Goal: Use online tool/utility: Utilize a website feature to perform a specific function

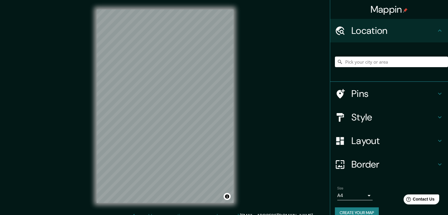
click at [367, 146] on h4 "Layout" at bounding box center [393, 141] width 85 height 12
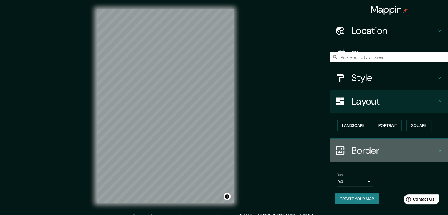
click at [372, 147] on h4 "Border" at bounding box center [393, 151] width 85 height 12
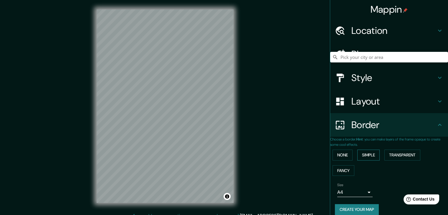
click at [368, 155] on button "Simple" at bounding box center [368, 155] width 22 height 11
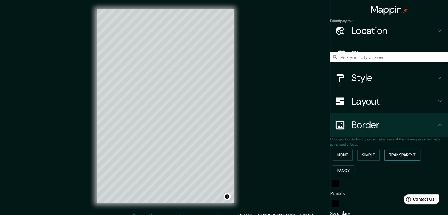
click at [401, 156] on button "Transparent" at bounding box center [402, 155] width 36 height 11
click at [341, 155] on button "None" at bounding box center [342, 155] width 20 height 11
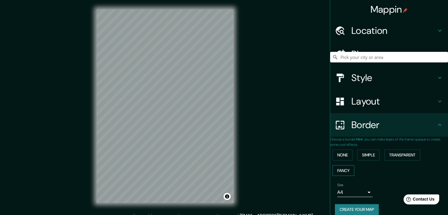
click at [341, 170] on button "Fancy" at bounding box center [343, 170] width 22 height 11
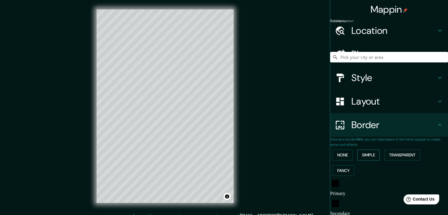
click at [375, 153] on button "Simple" at bounding box center [368, 155] width 22 height 11
click at [394, 153] on button "Transparent" at bounding box center [402, 155] width 36 height 11
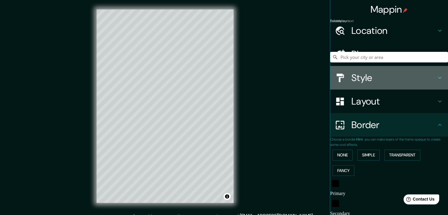
click at [371, 82] on h4 "Style" at bounding box center [393, 78] width 85 height 12
type input "223"
type input "37"
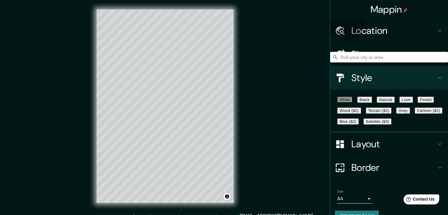
click at [413, 100] on button "Love" at bounding box center [406, 100] width 14 height 6
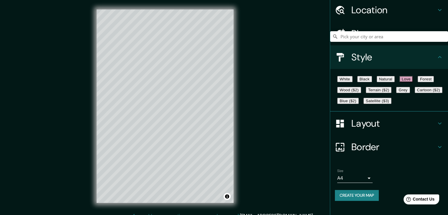
scroll to position [29, 0]
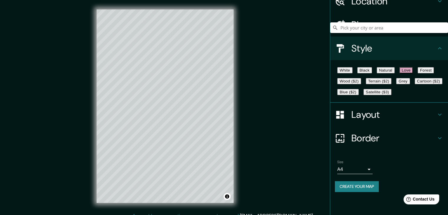
click at [362, 144] on h4 "Border" at bounding box center [393, 138] width 85 height 12
type input "223"
type input "37"
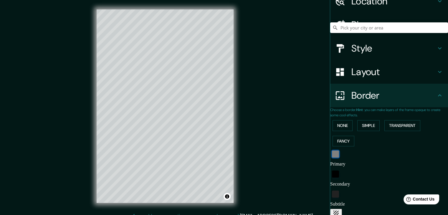
click at [335, 156] on div "black" at bounding box center [335, 153] width 7 height 7
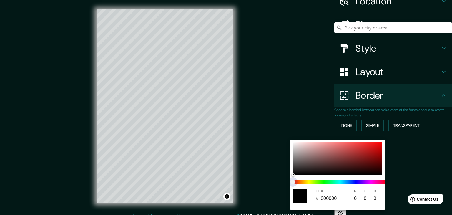
type input "223"
type input "37"
click at [376, 183] on span at bounding box center [340, 182] width 94 height 5
type input "223"
type input "37"
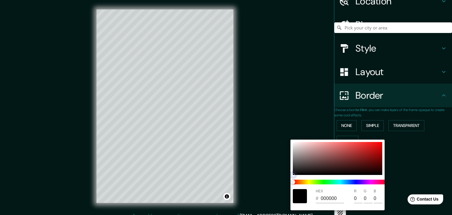
type input "817A7A"
type input "129"
type input "122"
type input "223"
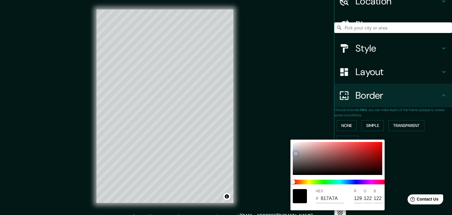
type input "37"
type input "A5A0A0"
type input "165"
type input "160"
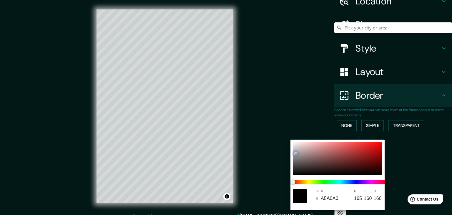
type input "223"
type input "37"
type input "B5B5B5"
type input "181"
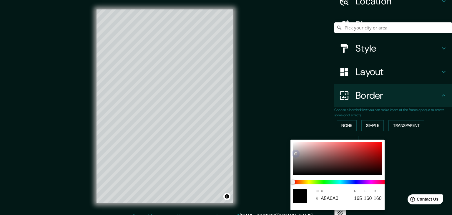
type input "181"
type input "223"
type input "37"
type input "BABABA"
type input "186"
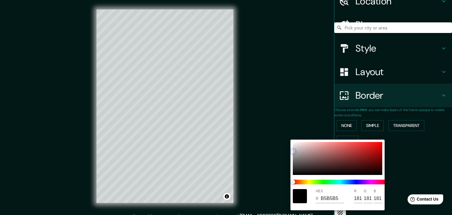
type input "186"
type input "223"
type input "37"
drag, startPoint x: 294, startPoint y: 174, endPoint x: 291, endPoint y: 150, distance: 24.0
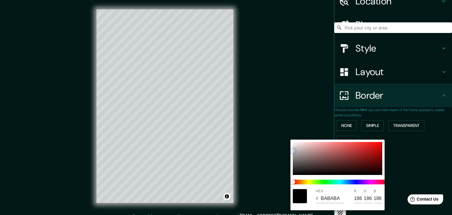
click at [291, 150] on div "HEX # BABABA R 186 G 186 B 186" at bounding box center [337, 174] width 94 height 71
drag, startPoint x: 418, startPoint y: 157, endPoint x: 413, endPoint y: 157, distance: 5.3
click at [419, 157] on div at bounding box center [226, 107] width 452 height 215
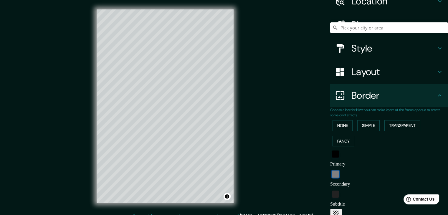
click at [335, 174] on div "black" at bounding box center [335, 173] width 7 height 7
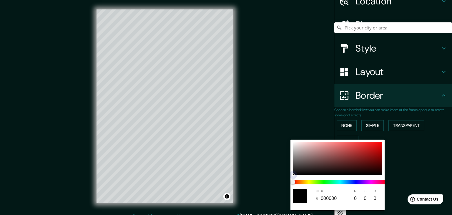
type input "223"
type input "37"
type input "474747"
type input "71"
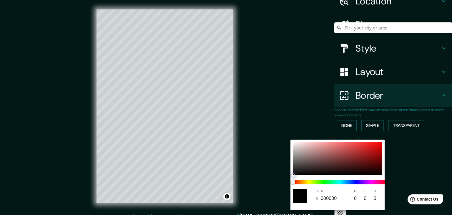
type input "71"
type input "223"
type input "37"
type input "818181"
type input "129"
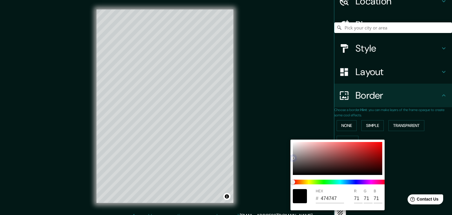
type input "129"
type input "223"
type input "37"
type input "D3D0D0"
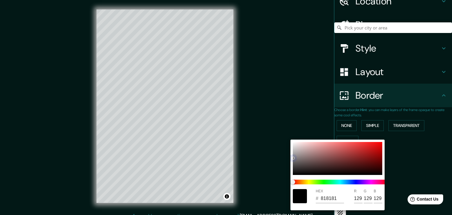
type input "211"
type input "208"
type input "223"
type input "37"
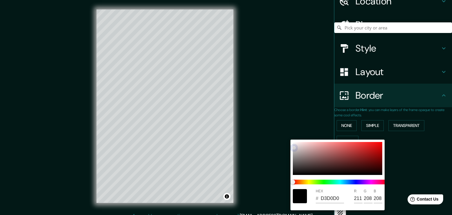
type input "C6C0C0"
type input "198"
type input "192"
type input "223"
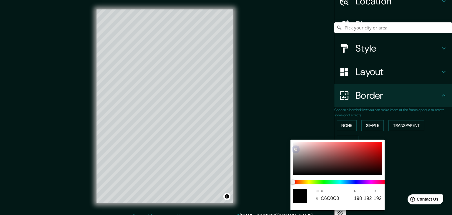
type input "37"
type input "C3BFBF"
type input "195"
type input "191"
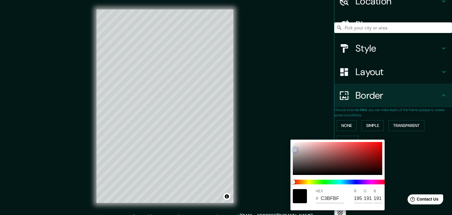
type input "223"
type input "37"
type input "C3C3C3"
type input "195"
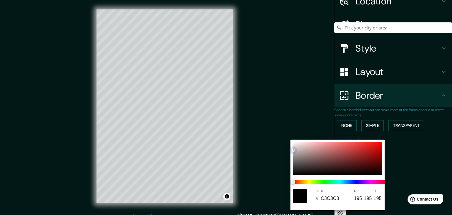
drag, startPoint x: 293, startPoint y: 174, endPoint x: 293, endPoint y: 150, distance: 24.4
click at [293, 150] on div at bounding box center [293, 150] width 2 height 2
type input "223"
type input "37"
click at [399, 177] on div at bounding box center [226, 107] width 452 height 215
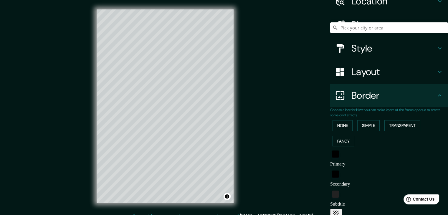
click at [353, 162] on input "Primary" at bounding box center [389, 163] width 118 height 9
type input "P"
type input "223"
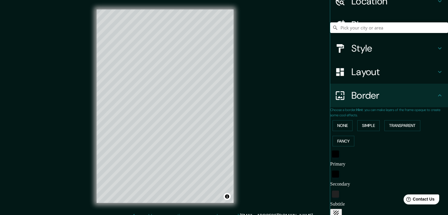
type input "37"
type input "PO"
type input "223"
type input "37"
type input "PON"
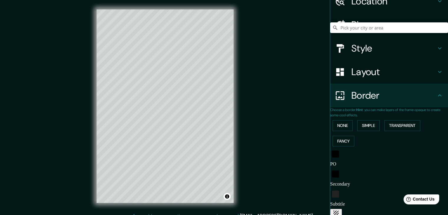
type input "223"
type input "37"
type input "PONI"
type input "223"
type input "37"
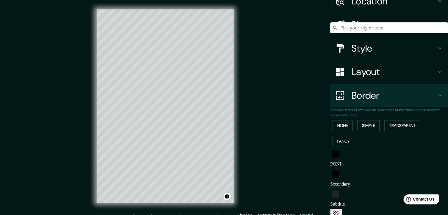
type input "PONIE"
type input "223"
type input "37"
type input "PONIEN"
type input "223"
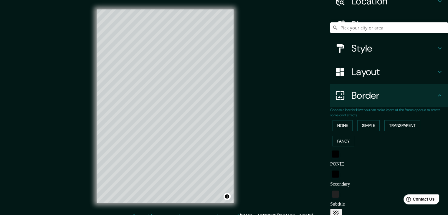
type input "37"
type input "PONIENT"
type input "223"
type input "37"
type input "PONIENTE"
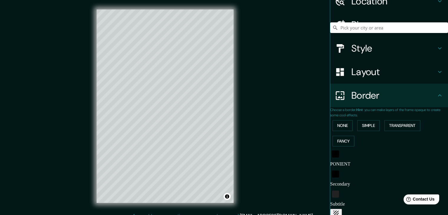
type input "223"
type input "37"
type input "PONIENTE"
click at [354, 179] on input "Secondary" at bounding box center [389, 183] width 118 height 9
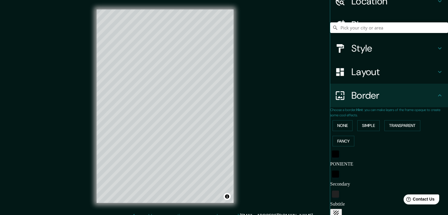
type input "P"
type input "223"
type input "37"
type input "PO"
type input "223"
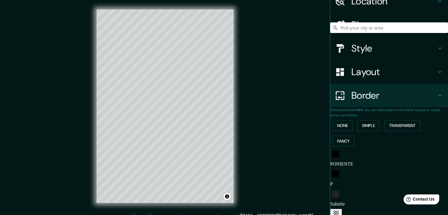
type input "37"
type input "PON"
type input "223"
type input "37"
type input "PONI"
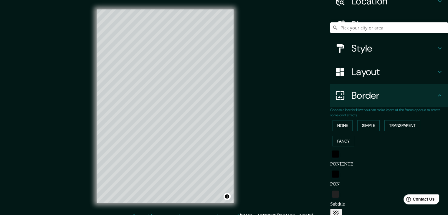
type input "223"
type input "37"
type input "PONIE"
type input "223"
type input "37"
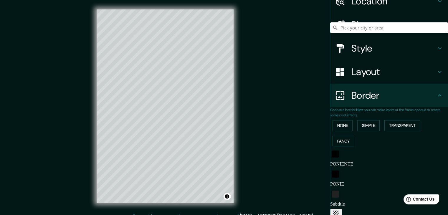
type input "PONIEN"
type input "223"
type input "37"
type input "PONIENT"
type input "223"
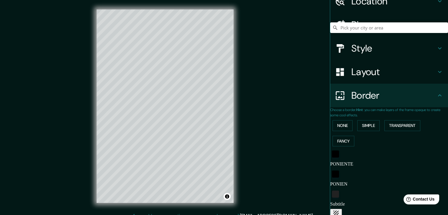
type input "37"
type input "PONIENTE"
type input "223"
type input "37"
type input "PONIENTE"
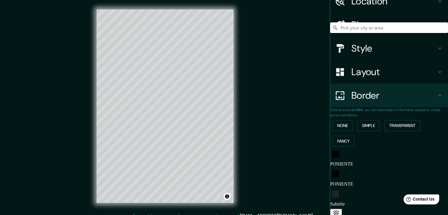
drag, startPoint x: 359, startPoint y: 160, endPoint x: 336, endPoint y: 163, distance: 23.1
click at [336, 163] on div "Primary text PONIENTE" at bounding box center [389, 159] width 118 height 20
click at [332, 157] on div "color-BABABA" at bounding box center [335, 153] width 7 height 7
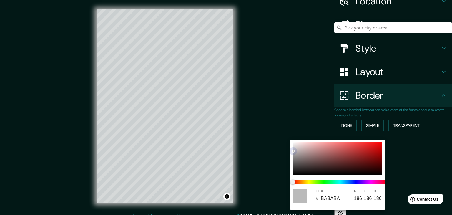
type input "223"
type input "37"
type input "CCCCCC"
type input "204"
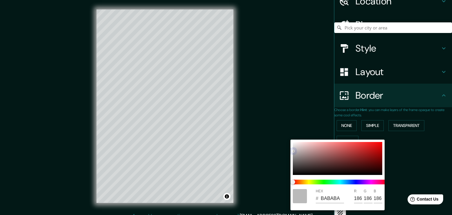
type input "204"
type input "223"
type input "37"
type input "D8CCCC"
type input "216"
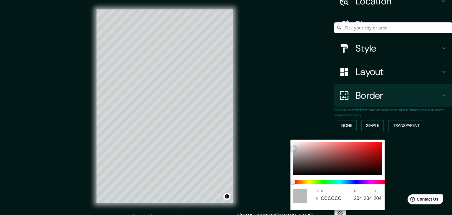
type input "204"
drag, startPoint x: 293, startPoint y: 151, endPoint x: 297, endPoint y: 150, distance: 4.4
click at [294, 147] on div at bounding box center [293, 148] width 2 height 2
type input "223"
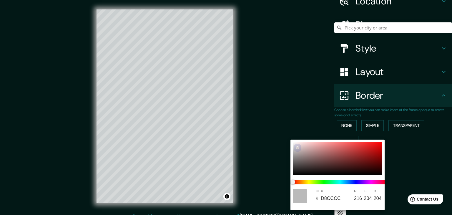
type input "37"
type input "D3C8C8"
type input "211"
type input "200"
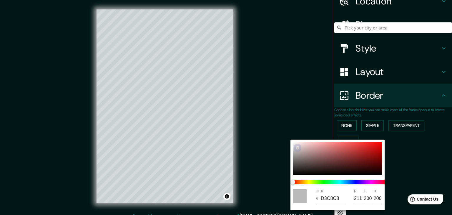
type input "223"
type input "37"
type input "F4F0F0"
type input "244"
type input "240"
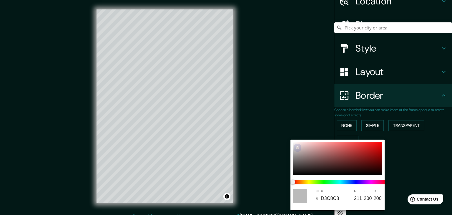
type input "240"
drag, startPoint x: 299, startPoint y: 147, endPoint x: 277, endPoint y: 144, distance: 22.4
click at [277, 144] on div "HEX # F4F0F0 R 244 G 240 B 240" at bounding box center [226, 107] width 452 height 215
click at [409, 168] on div at bounding box center [226, 107] width 452 height 215
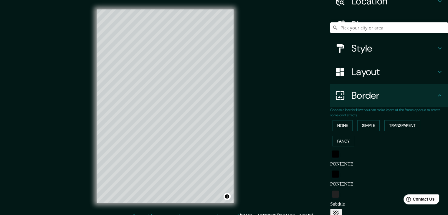
click at [341, 160] on input "PONIENTE" at bounding box center [389, 163] width 118 height 9
type input "223"
type input "37"
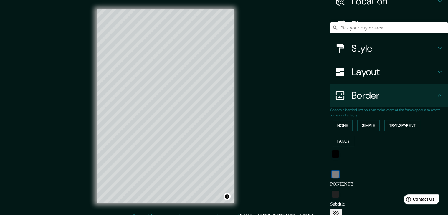
click at [335, 173] on div "color-C3C3C3" at bounding box center [335, 173] width 7 height 7
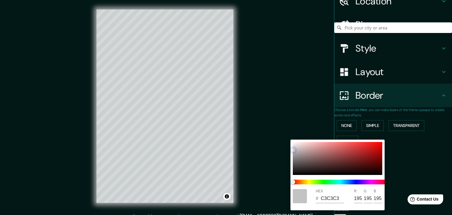
click at [294, 154] on div at bounding box center [337, 158] width 89 height 33
type input "223"
type input "37"
type input "9F9D9D"
type input "159"
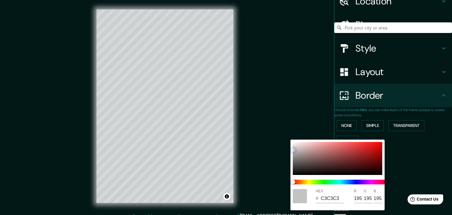
type input "157"
click at [408, 153] on div at bounding box center [226, 107] width 452 height 215
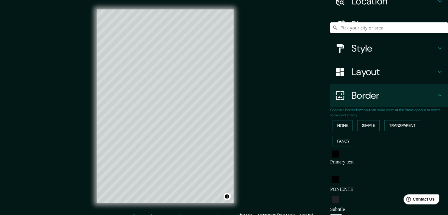
click at [348, 205] on input "Subtitle" at bounding box center [389, 209] width 118 height 9
click at [333, 196] on div "color-222222" at bounding box center [335, 199] width 7 height 7
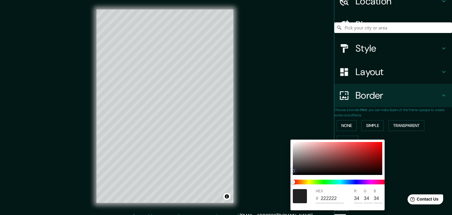
type input "223"
type input "37"
type input "6E6E6E"
type input "110"
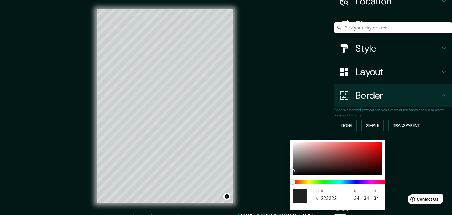
type input "110"
type input "223"
type input "37"
type input "8E8E8E"
type input "142"
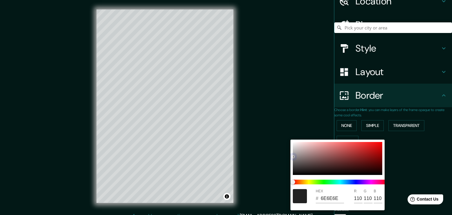
type input "142"
type input "223"
type input "37"
type input "939393"
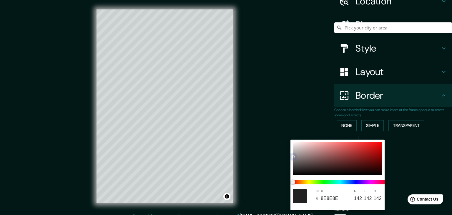
type input "147"
drag, startPoint x: 293, startPoint y: 170, endPoint x: 292, endPoint y: 156, distance: 14.2
click at [292, 156] on div at bounding box center [293, 156] width 2 height 2
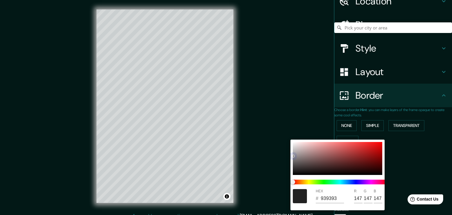
type input "223"
type input "37"
click at [411, 172] on div at bounding box center [226, 107] width 452 height 215
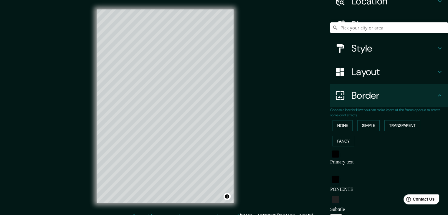
click at [353, 205] on input "Subtitle" at bounding box center [389, 209] width 118 height 9
type input "2"
type input "223"
type input "37"
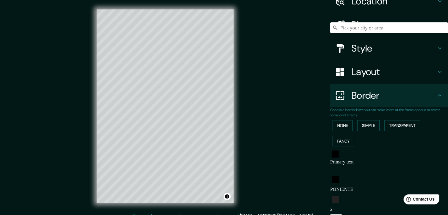
type input "20"
type input "223"
type input "37"
type input "202"
type input "223"
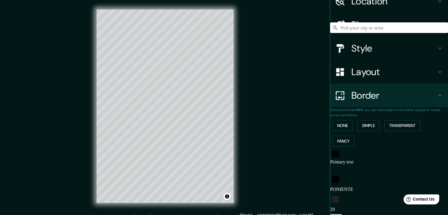
type input "37"
type input "2025"
type input "223"
type input "37"
type input "2025"
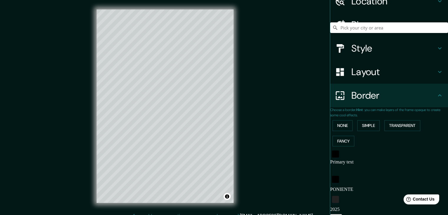
click at [356, 165] on input "Primary text" at bounding box center [389, 169] width 118 height 9
type input "-"
type input "223"
type input "37"
type input "--"
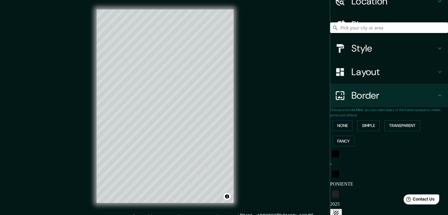
type input "223"
type input "37"
type input "---"
type input "223"
type input "37"
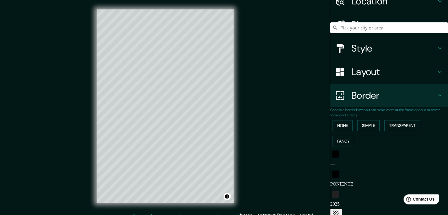
type input "----"
type input "223"
type input "37"
type input "---"
type input "223"
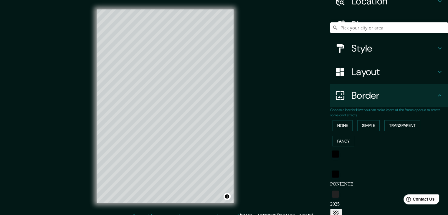
click at [306, 120] on div "Mappin Location Pins Style Layout Border Choose a border. Hint : you can make l…" at bounding box center [224, 111] width 448 height 222
